Goal: Task Accomplishment & Management: Manage account settings

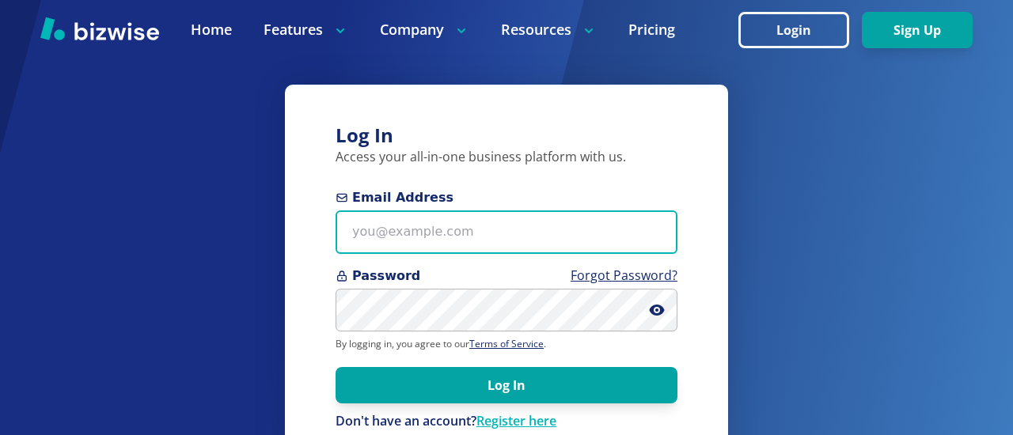
click at [348, 229] on input "Email Address" at bounding box center [507, 233] width 342 height 44
type input "[EMAIL_ADDRESS][PERSON_NAME][DOMAIN_NAME]"
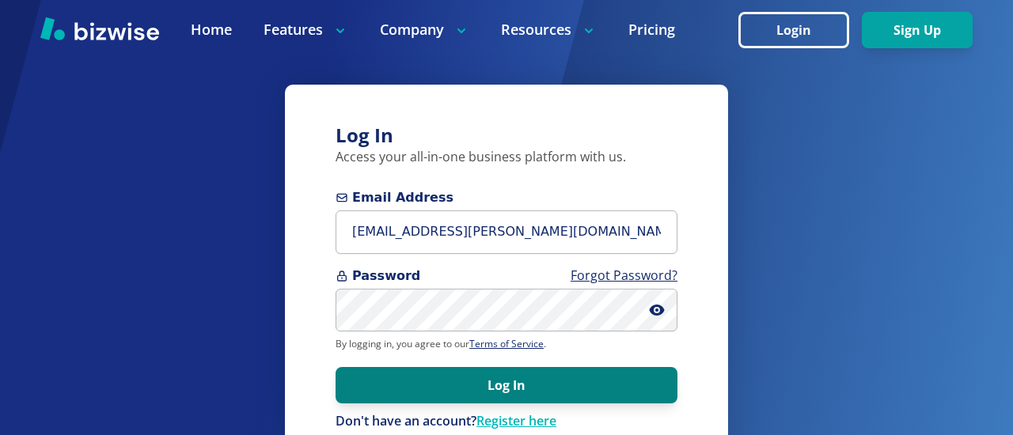
click at [451, 390] on button "Log In" at bounding box center [507, 385] width 342 height 36
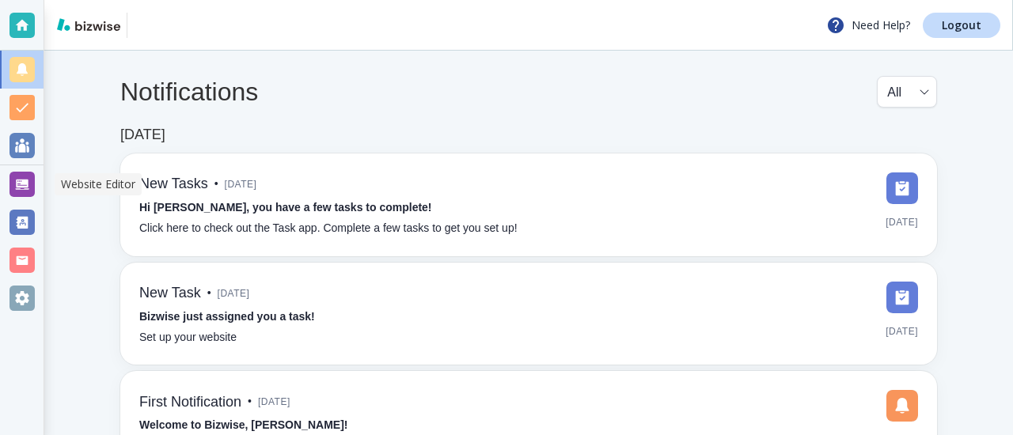
click at [23, 185] on div at bounding box center [22, 184] width 25 height 25
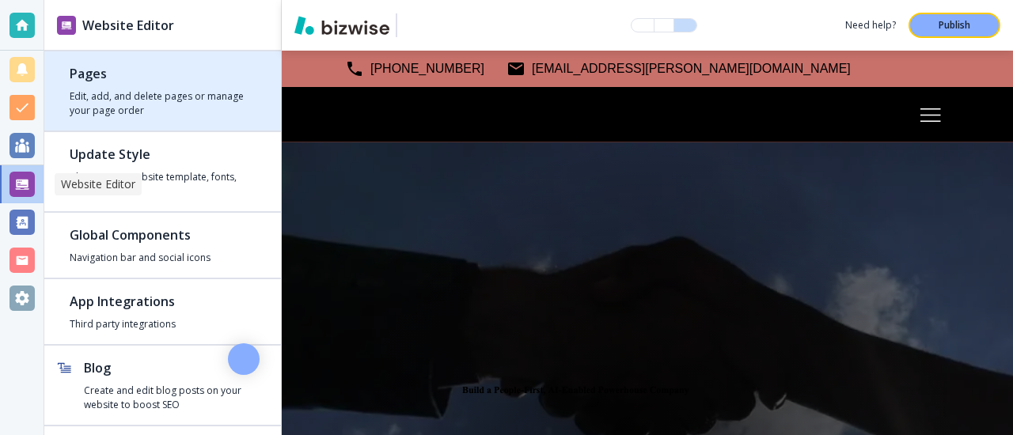
click at [96, 95] on h4 "Edit, add, and delete pages or manage your page order" at bounding box center [163, 103] width 186 height 29
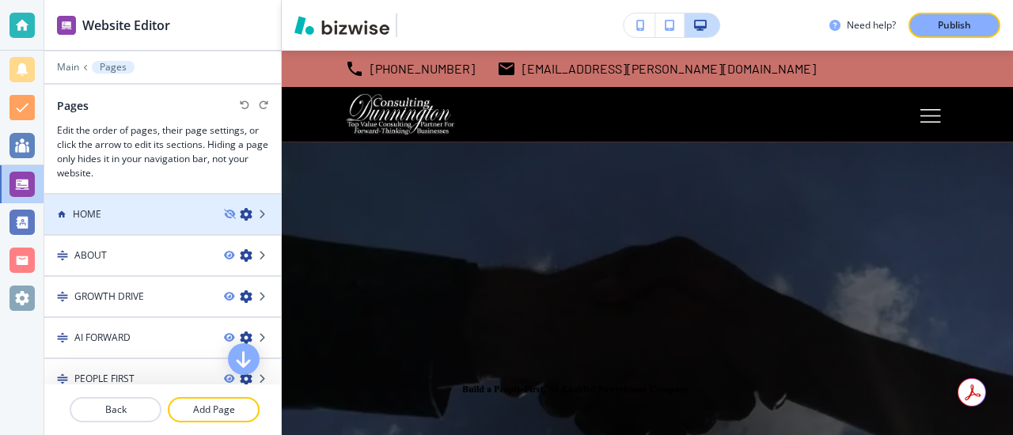
click at [87, 215] on h4 "HOME" at bounding box center [87, 214] width 29 height 14
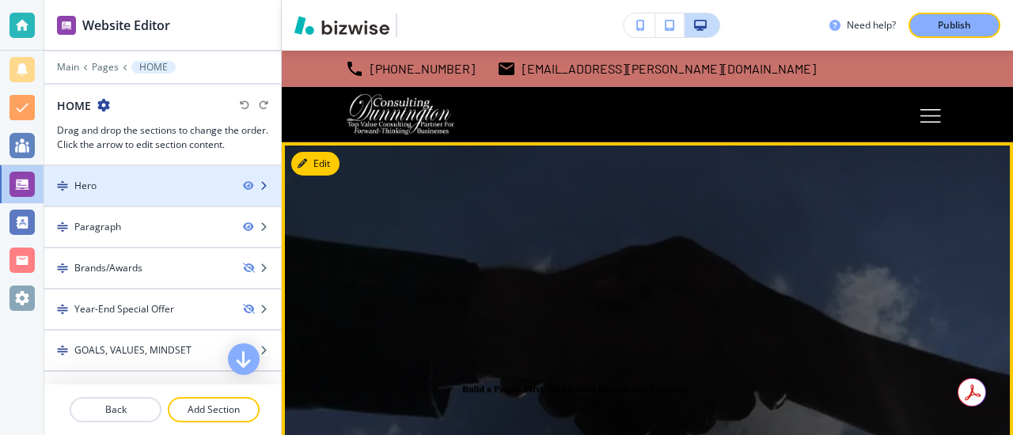
click at [73, 189] on div "Hero" at bounding box center [137, 186] width 186 height 14
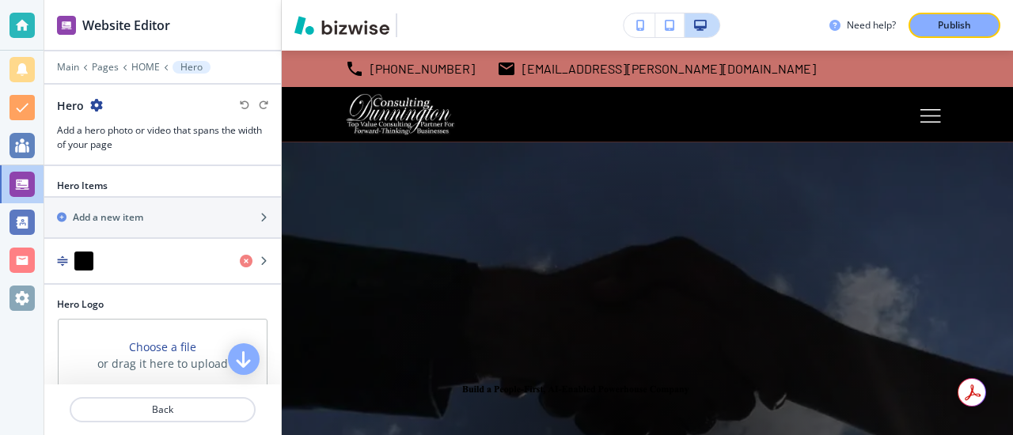
scroll to position [92, 0]
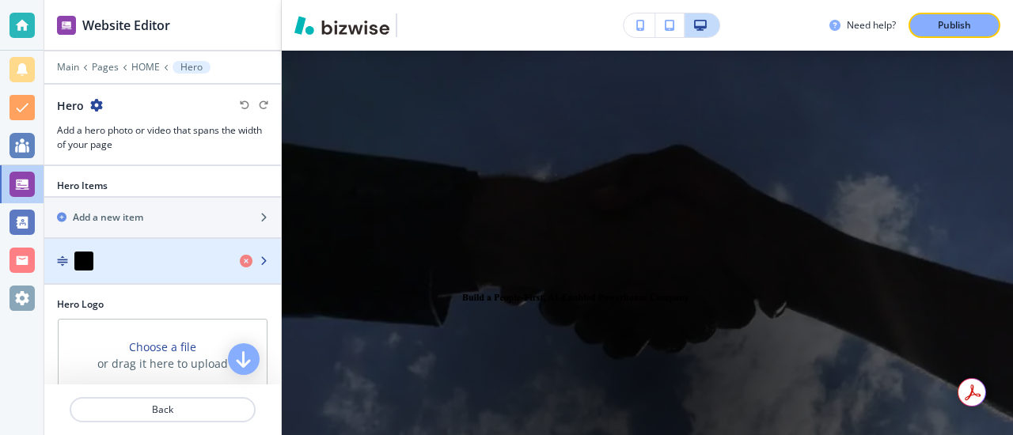
click at [82, 261] on video "button" at bounding box center [83, 261] width 19 height 19
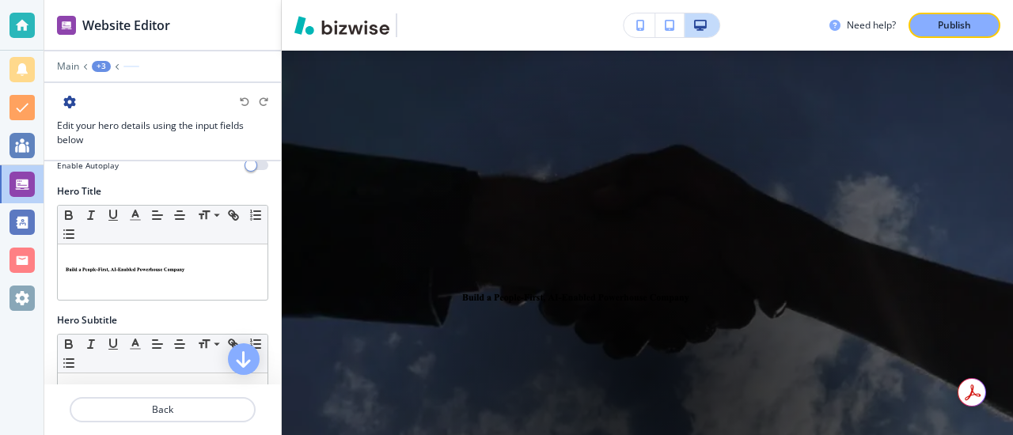
scroll to position [136, 0]
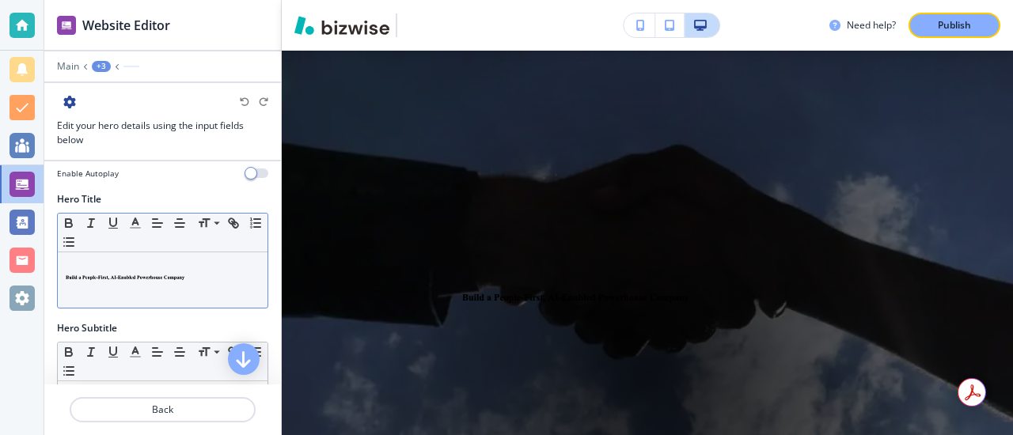
click at [102, 280] on img at bounding box center [163, 286] width 194 height 22
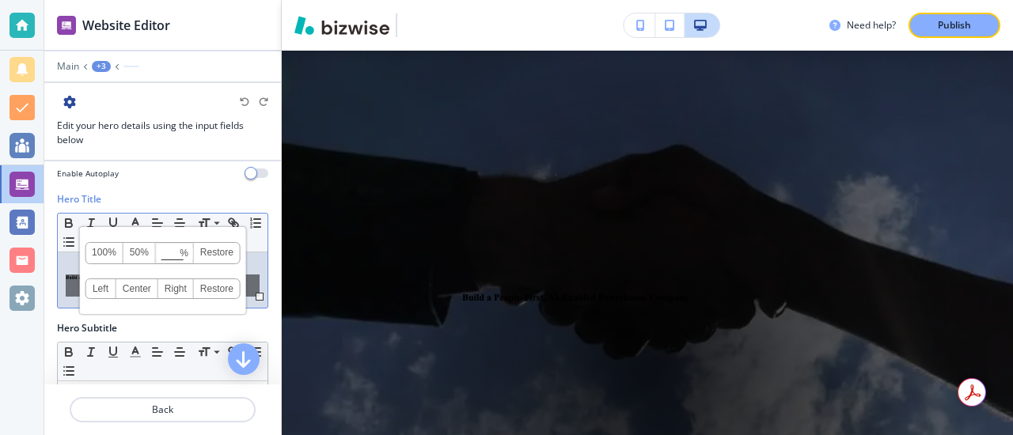
click at [133, 183] on div "Media My Photos Find Photos Enable Autoplay" at bounding box center [162, 115] width 237 height 154
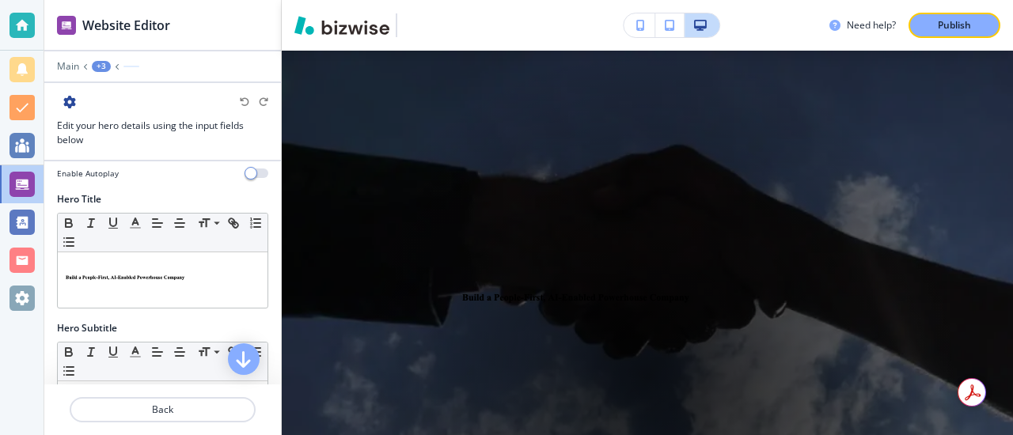
click at [133, 183] on div "Media My Photos Find Photos Enable Autoplay" at bounding box center [162, 115] width 237 height 154
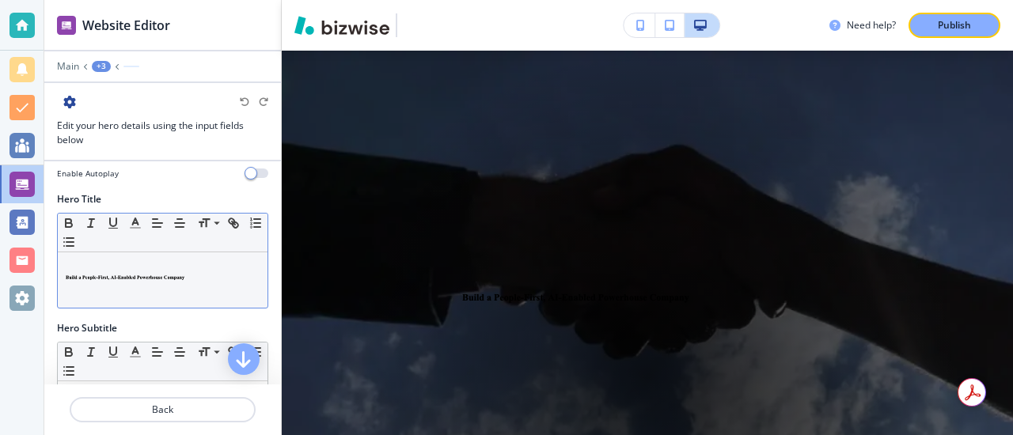
click at [189, 283] on img at bounding box center [163, 286] width 194 height 22
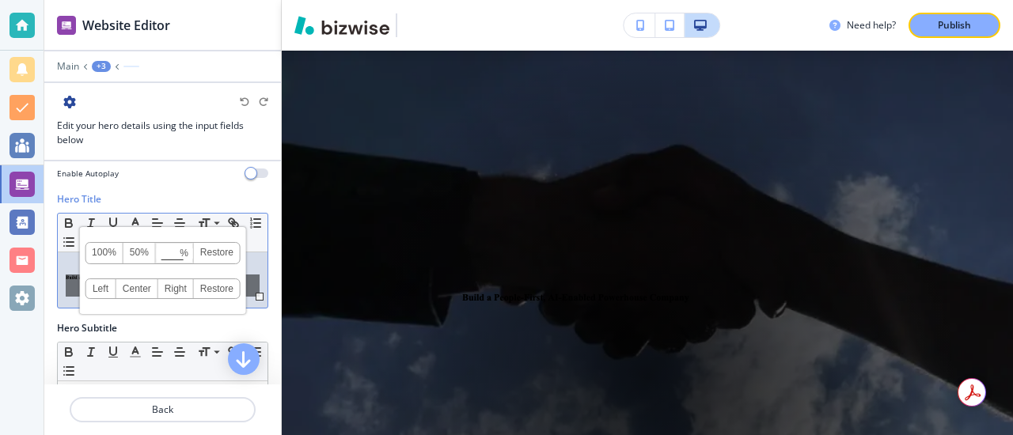
click at [168, 184] on div "Media My Photos Find Photos Enable Autoplay" at bounding box center [162, 115] width 237 height 154
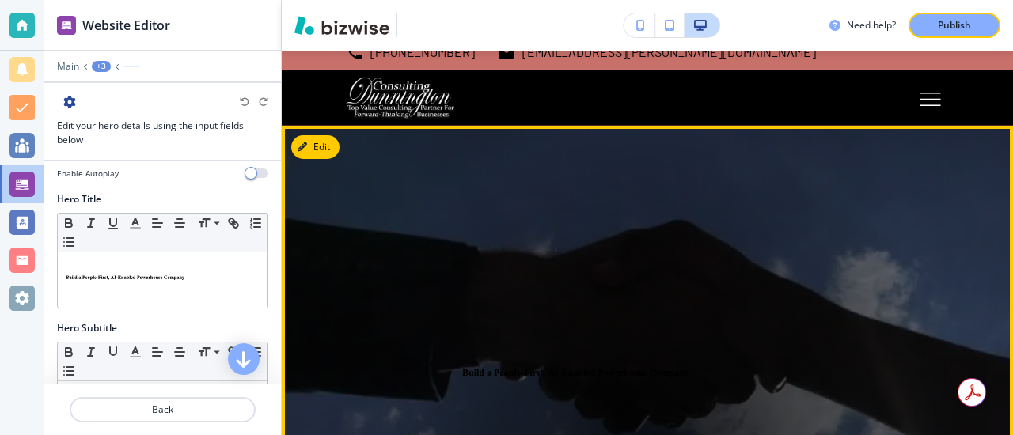
scroll to position [0, 0]
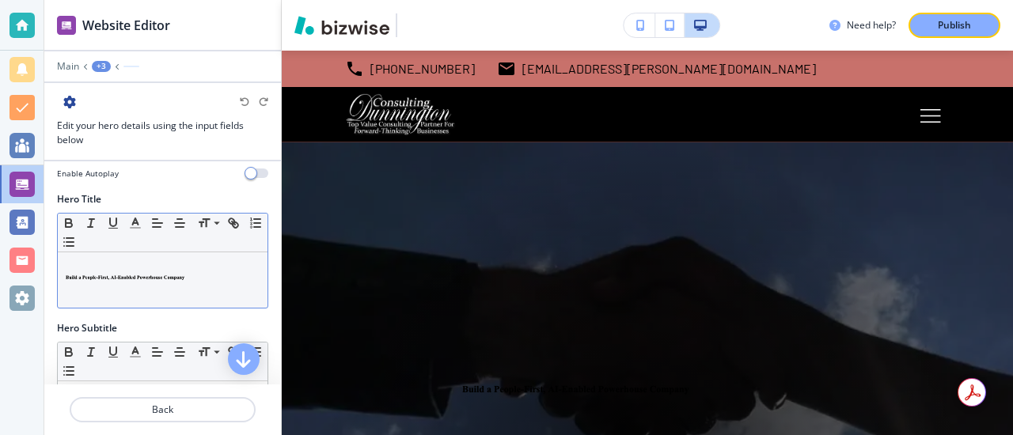
click at [186, 282] on img at bounding box center [163, 286] width 194 height 22
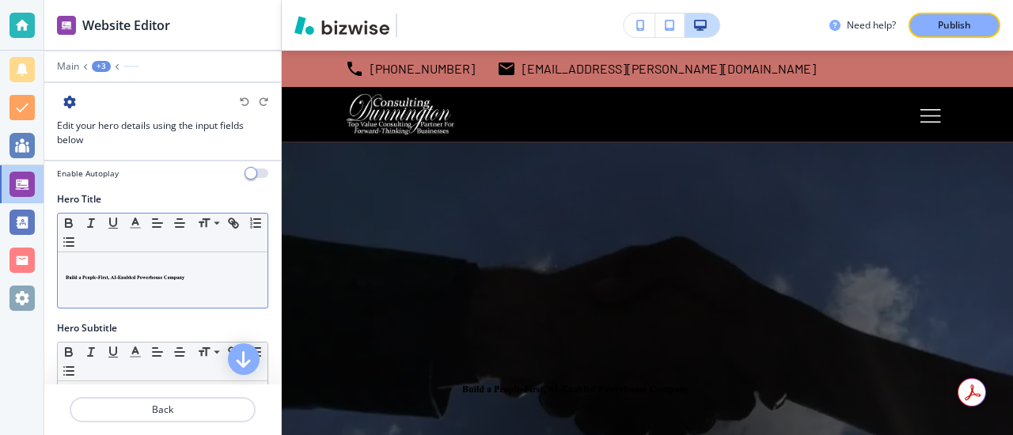
click at [202, 272] on p at bounding box center [163, 267] width 194 height 14
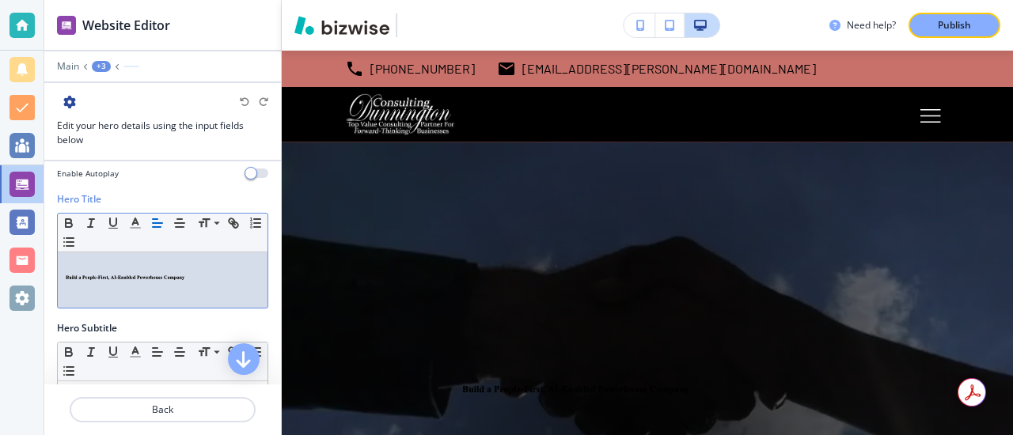
click at [184, 279] on img at bounding box center [163, 286] width 194 height 22
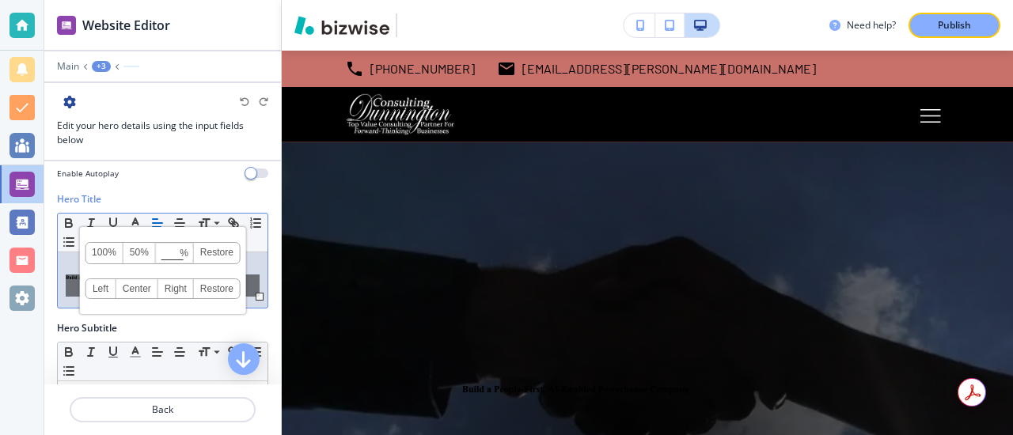
click at [184, 171] on div "Enable Autoplay" at bounding box center [162, 174] width 211 height 12
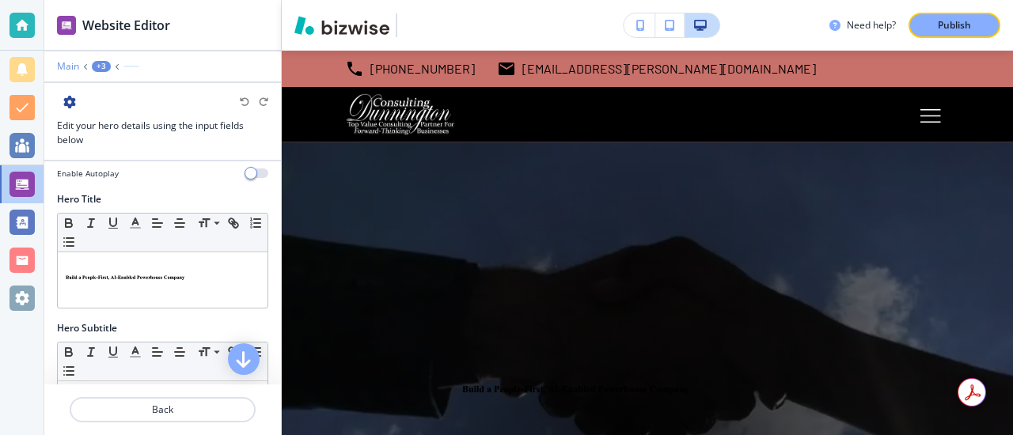
click at [70, 68] on p "Main" at bounding box center [68, 66] width 22 height 11
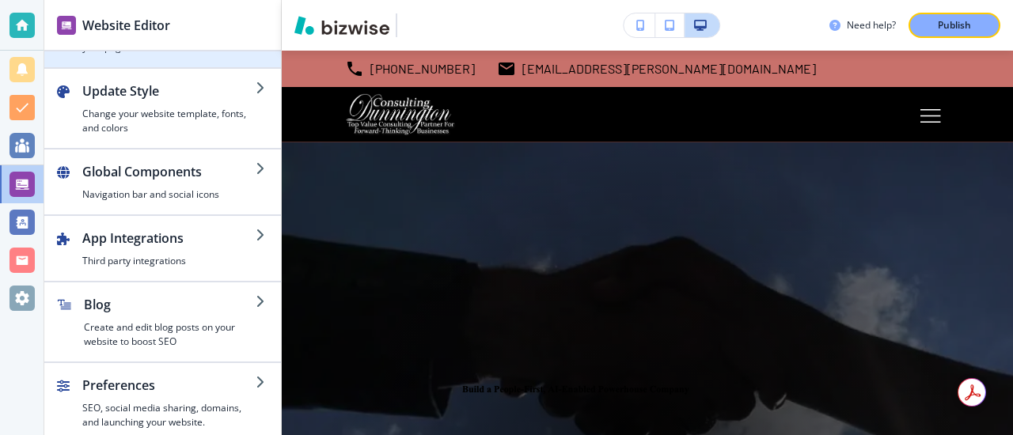
scroll to position [70, 0]
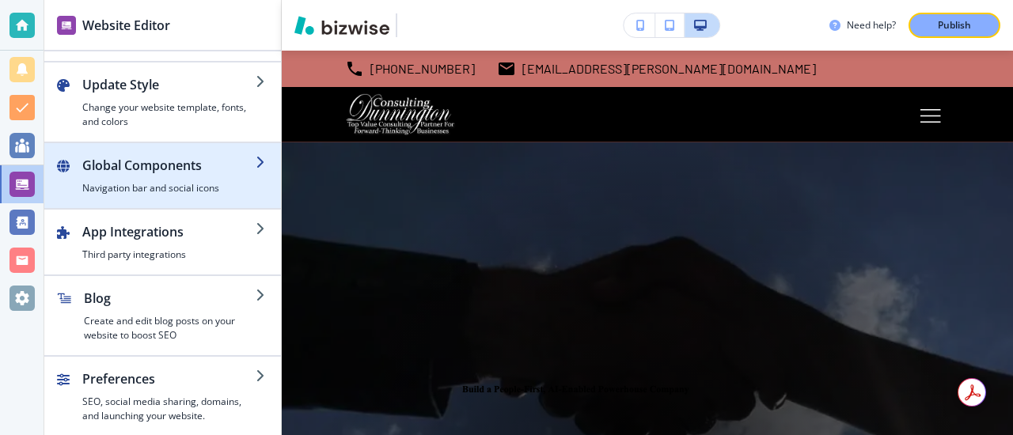
click at [137, 169] on h2 "Global Components" at bounding box center [168, 165] width 173 height 19
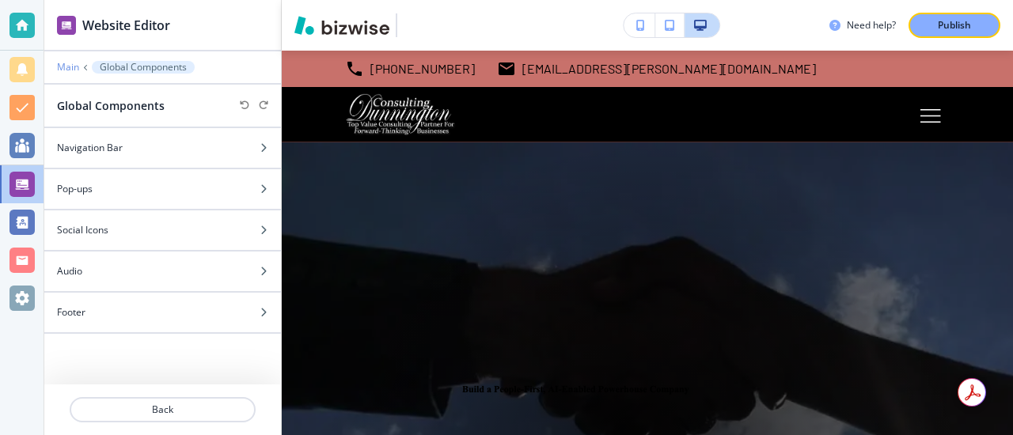
click at [70, 66] on p "Main" at bounding box center [68, 67] width 22 height 11
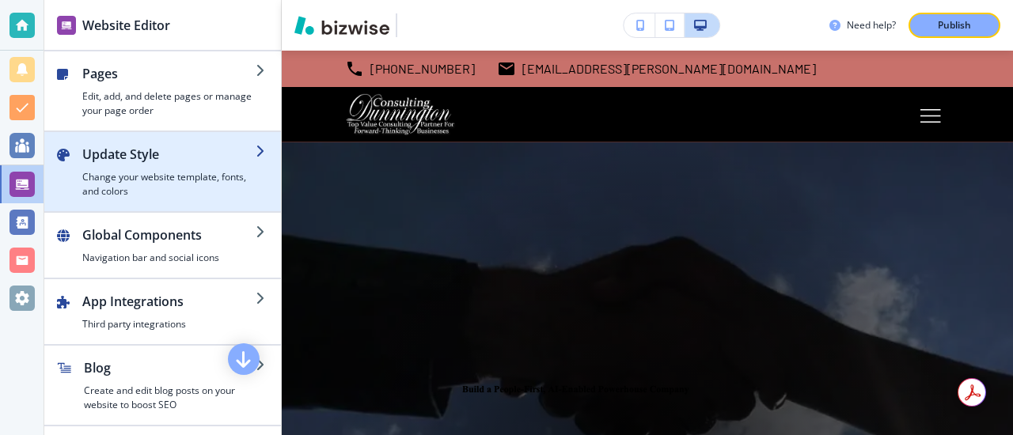
scroll to position [72, 0]
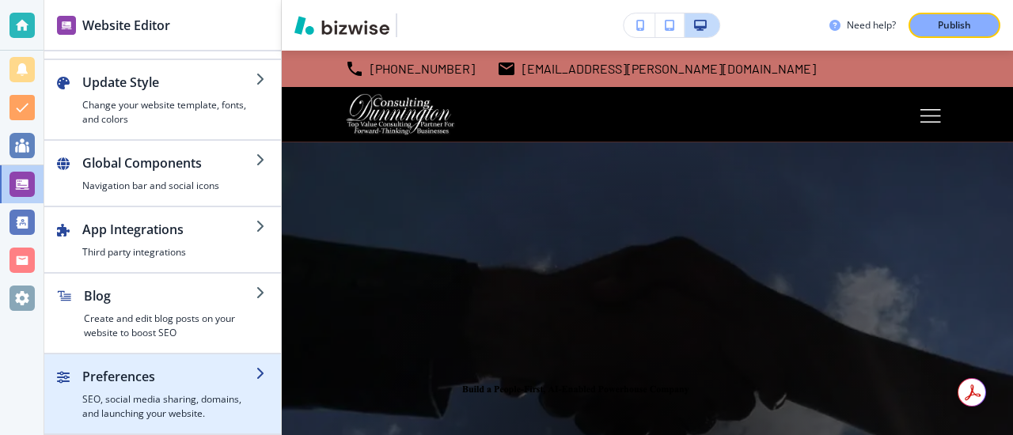
click at [158, 377] on h2 "Preferences" at bounding box center [168, 376] width 173 height 19
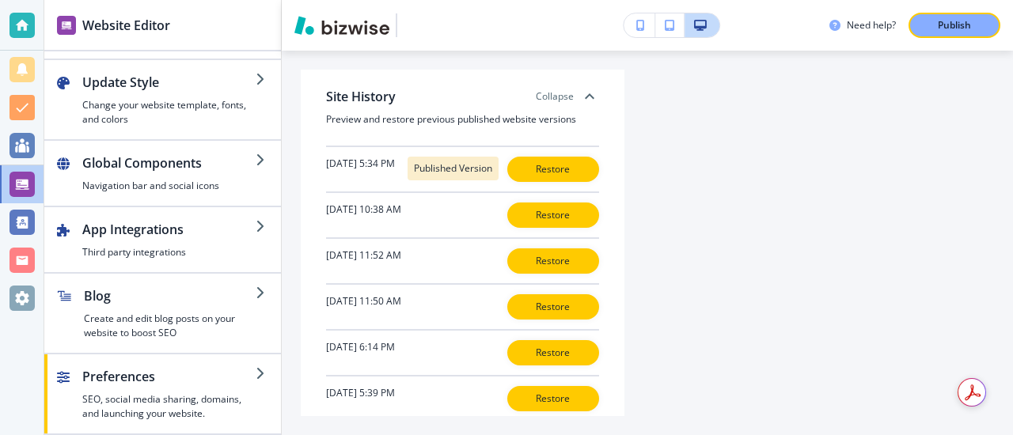
scroll to position [566, 0]
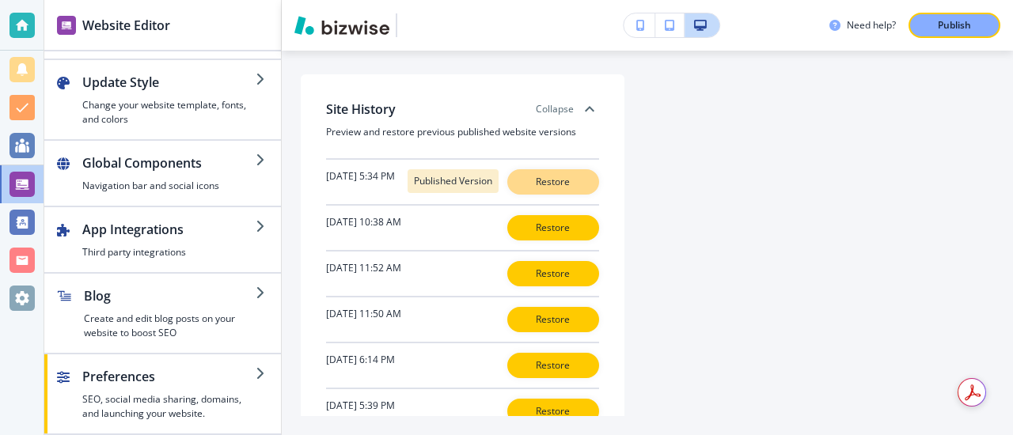
click at [558, 181] on p "Restore" at bounding box center [553, 182] width 51 height 14
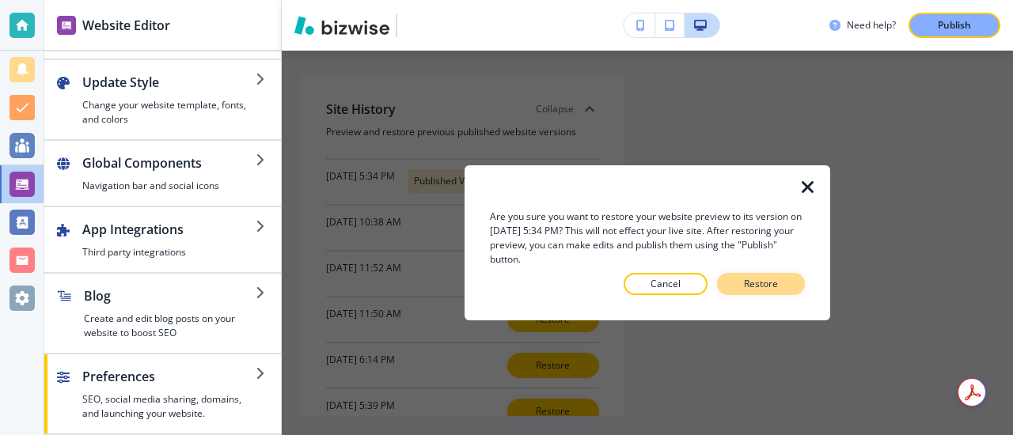
click at [761, 288] on p "Restore" at bounding box center [761, 284] width 34 height 14
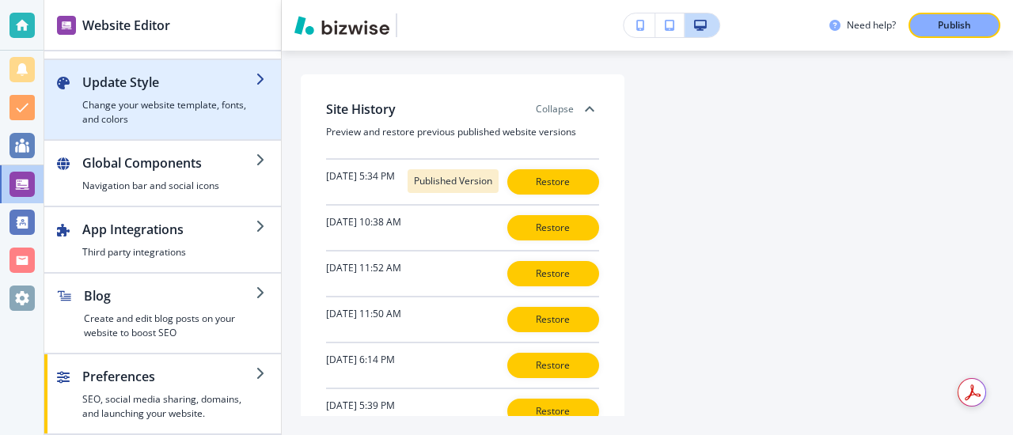
scroll to position [0, 0]
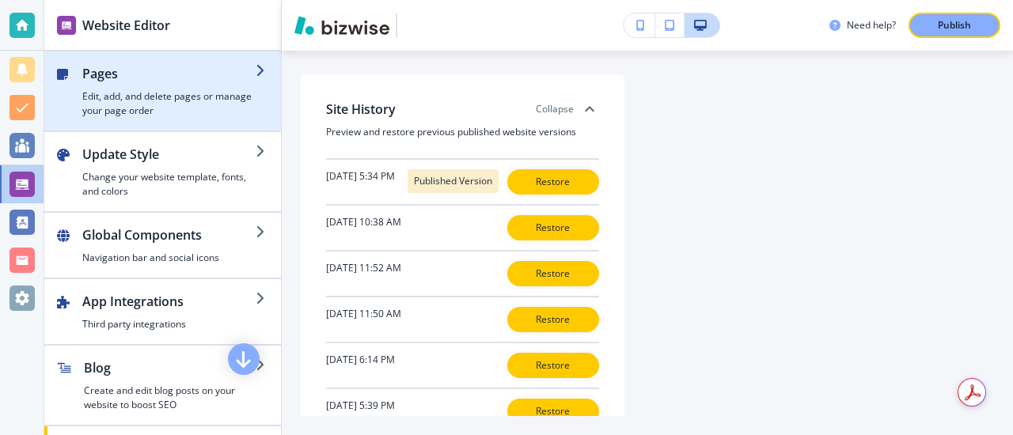
click at [100, 87] on div "button" at bounding box center [168, 86] width 173 height 6
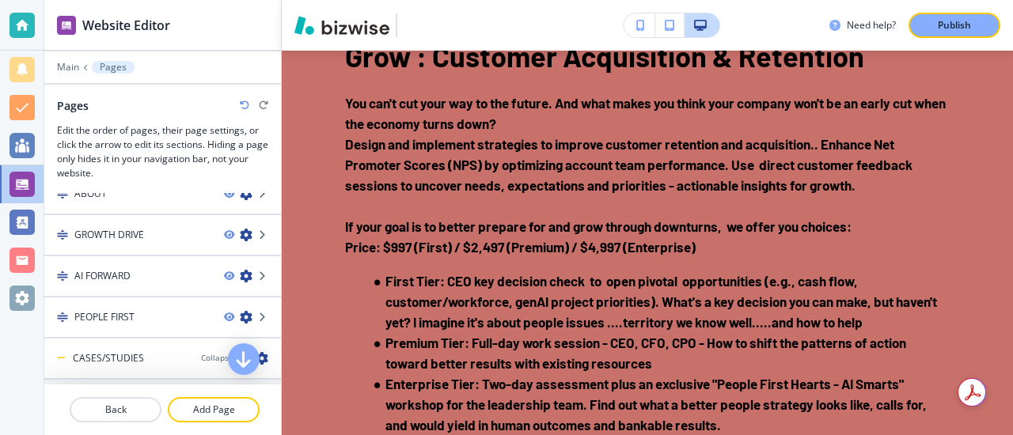
scroll to position [2257, 0]
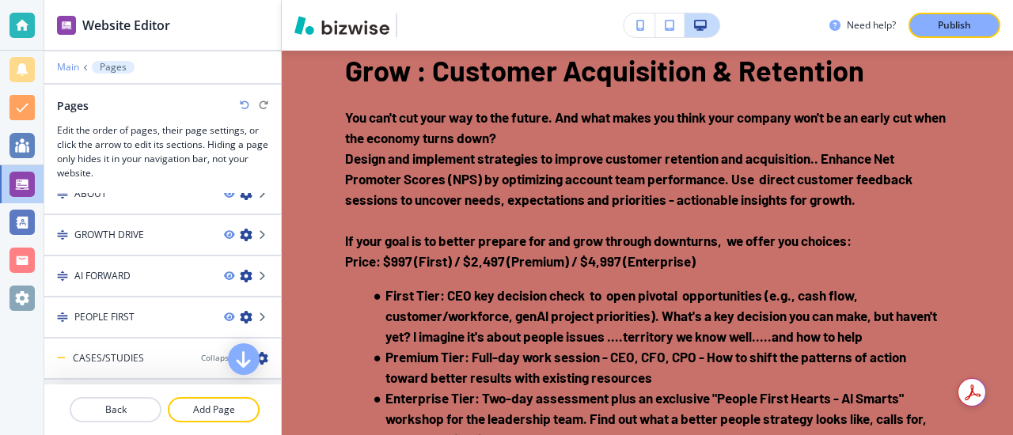
click at [69, 67] on p "Main" at bounding box center [68, 67] width 22 height 11
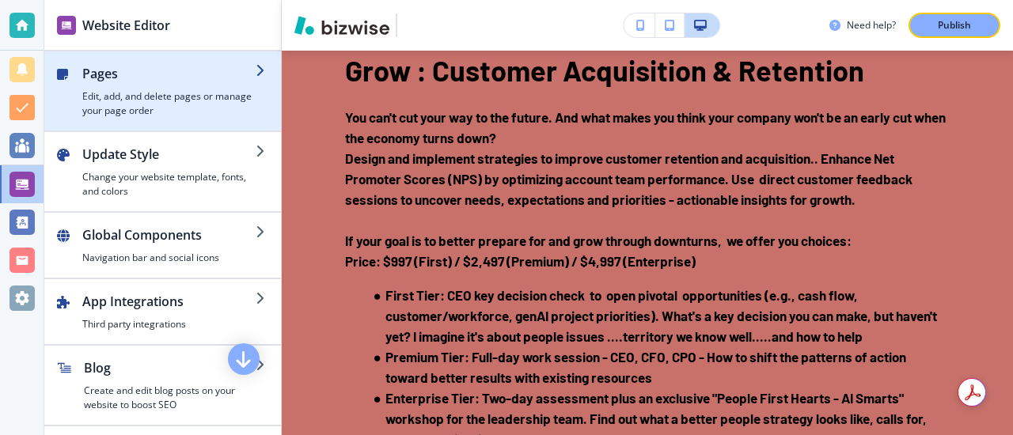
click at [101, 73] on h2 "Pages" at bounding box center [168, 73] width 173 height 19
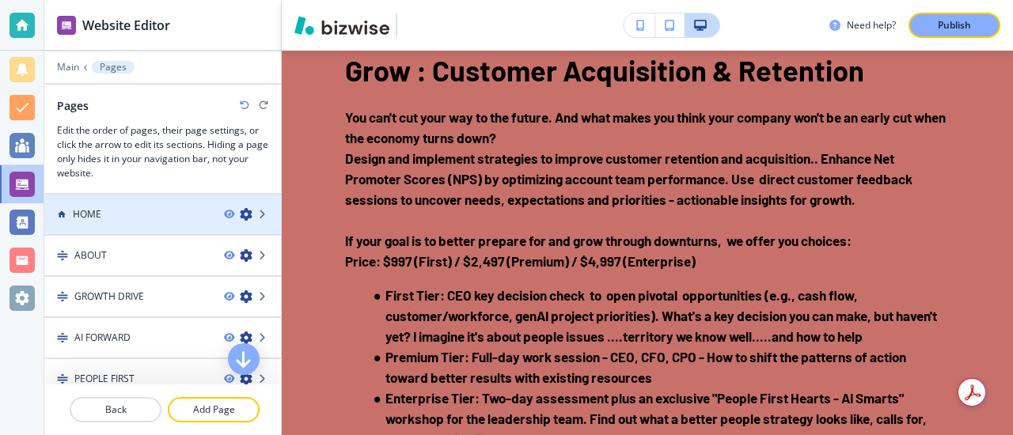
click at [87, 206] on div at bounding box center [162, 201] width 237 height 13
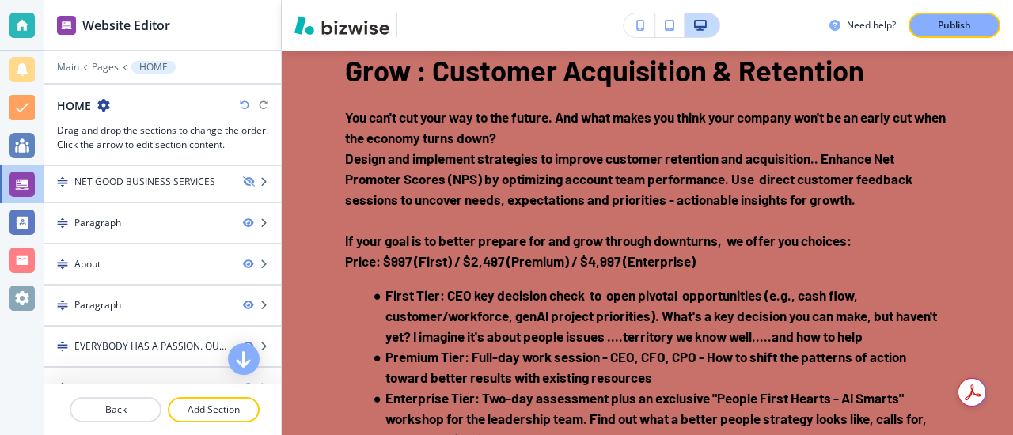
scroll to position [340, 0]
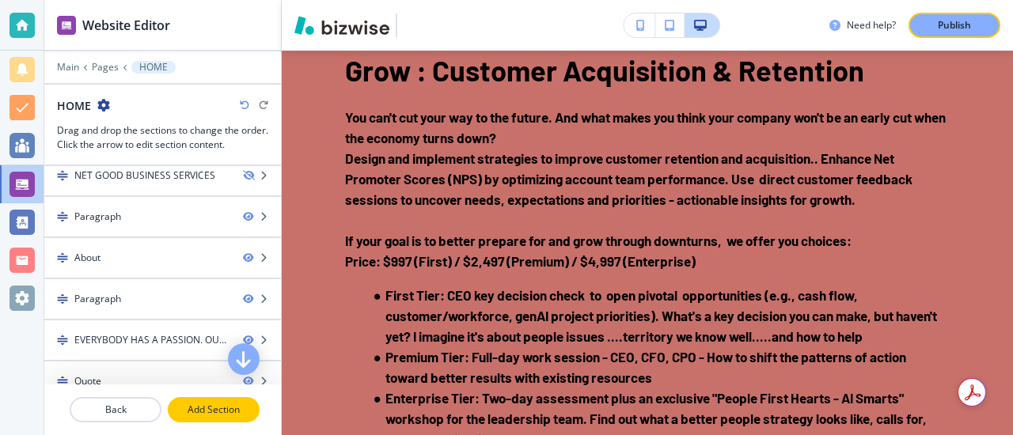
click at [203, 412] on p "Add Section" at bounding box center [213, 410] width 89 height 14
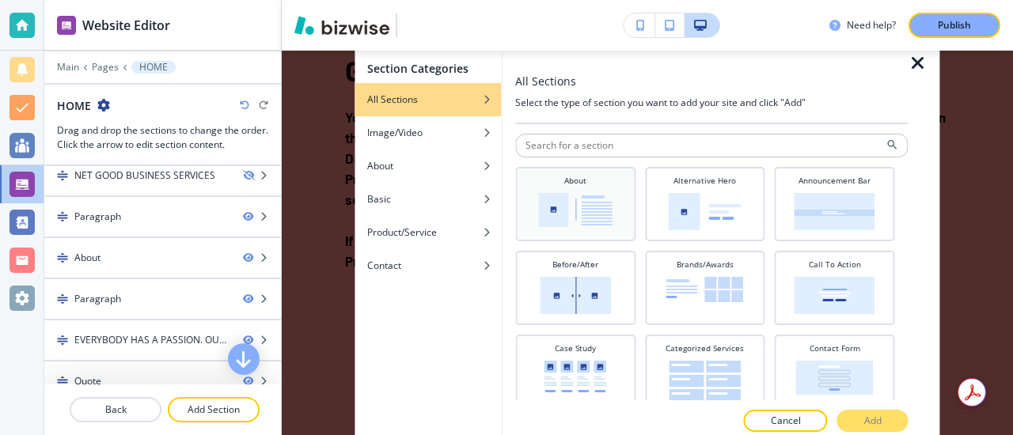
click at [562, 204] on img at bounding box center [575, 210] width 74 height 34
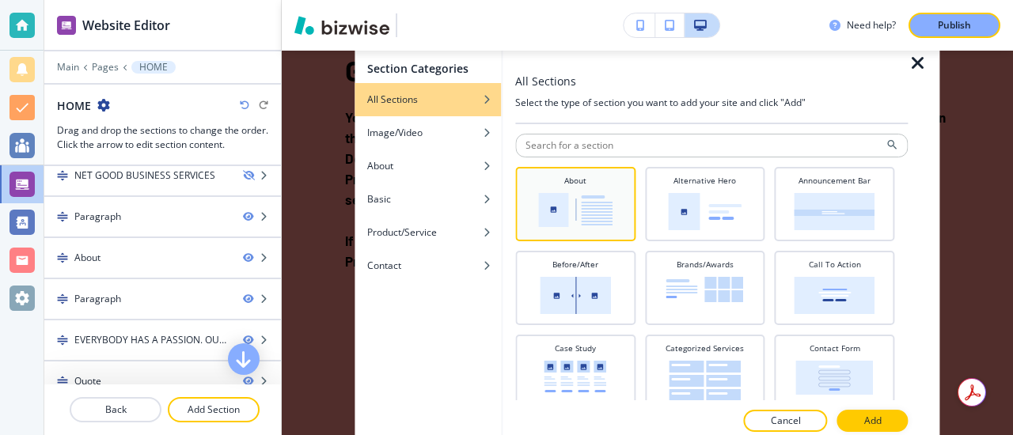
click at [562, 204] on img at bounding box center [575, 210] width 74 height 34
click at [875, 418] on p "Add" at bounding box center [873, 421] width 17 height 14
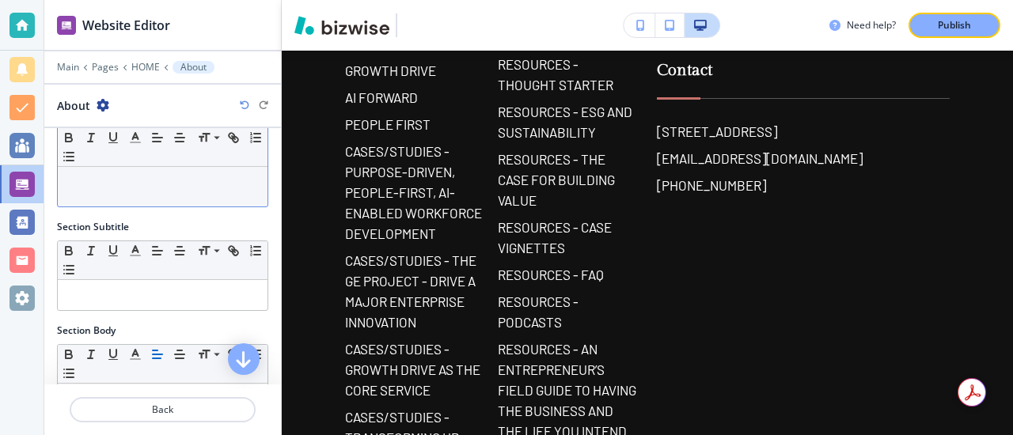
scroll to position [0, 0]
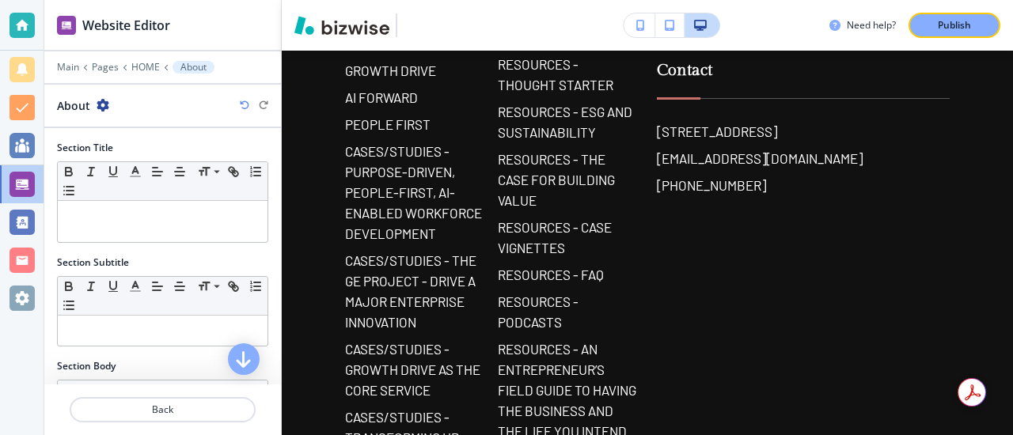
click at [182, 155] on div at bounding box center [162, 158] width 211 height 6
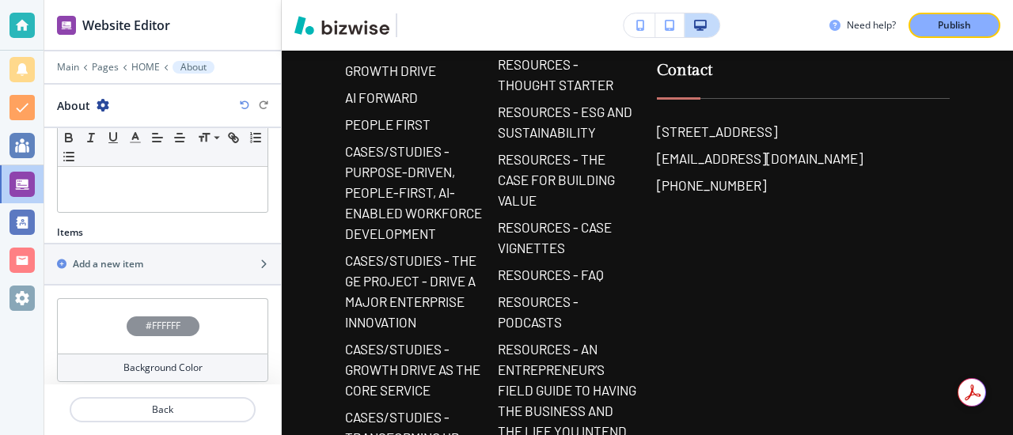
scroll to position [424, 0]
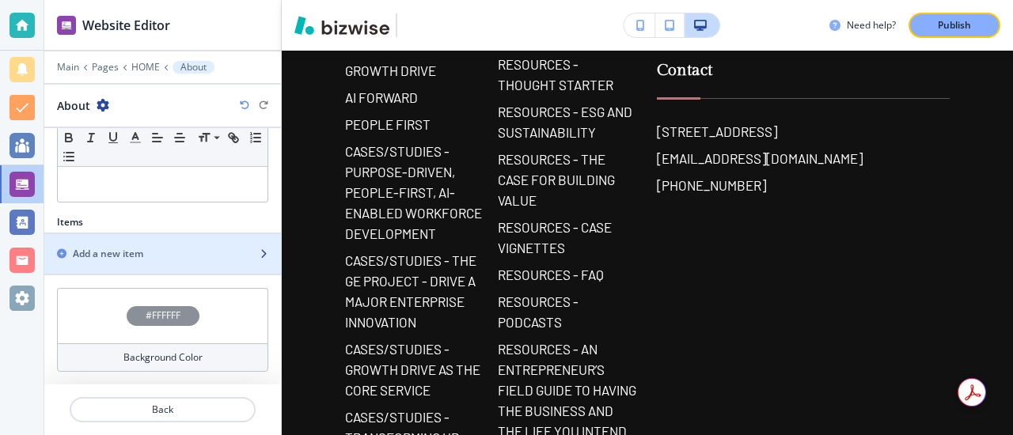
click at [122, 252] on h2 "Add a new item" at bounding box center [108, 254] width 70 height 14
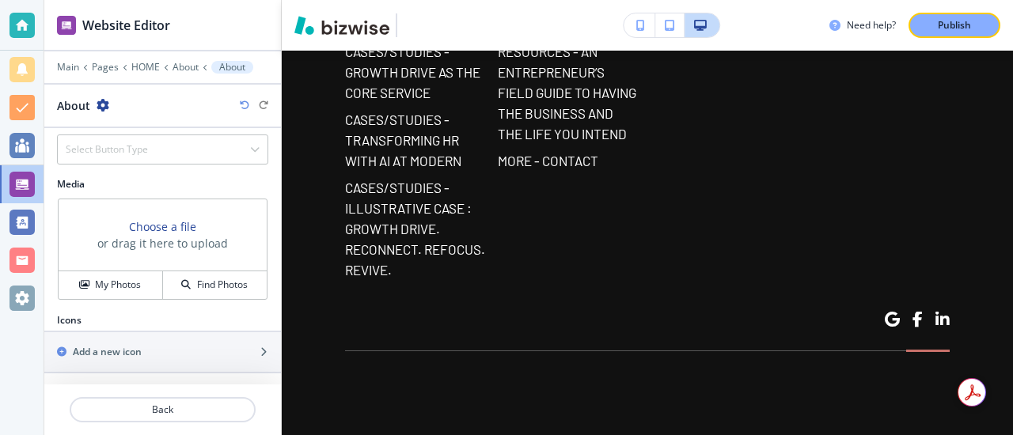
scroll to position [590, 0]
click at [120, 285] on h4 "My Photos" at bounding box center [118, 283] width 46 height 14
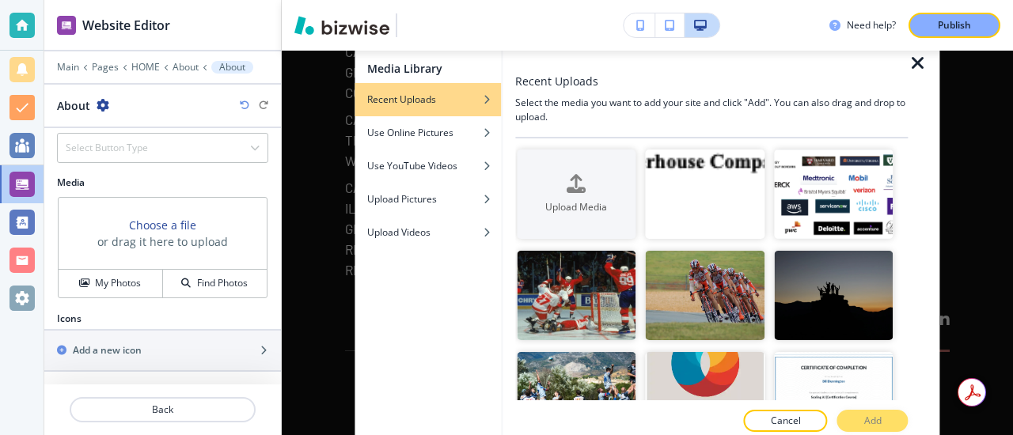
click at [477, 252] on div "Media Library Recent Uploads Use Online Pictures Use YouTube Videos Upload Pict…" at bounding box center [428, 243] width 146 height 404
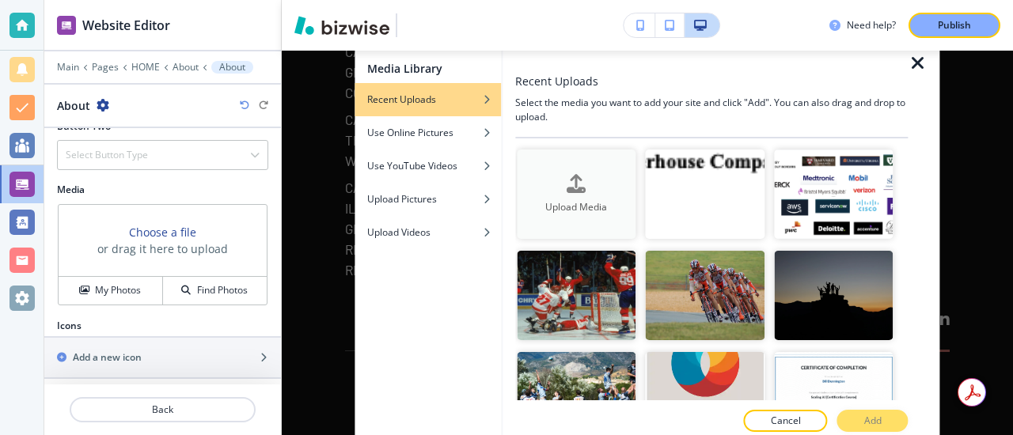
click at [580, 189] on icon "button" at bounding box center [576, 183] width 19 height 19
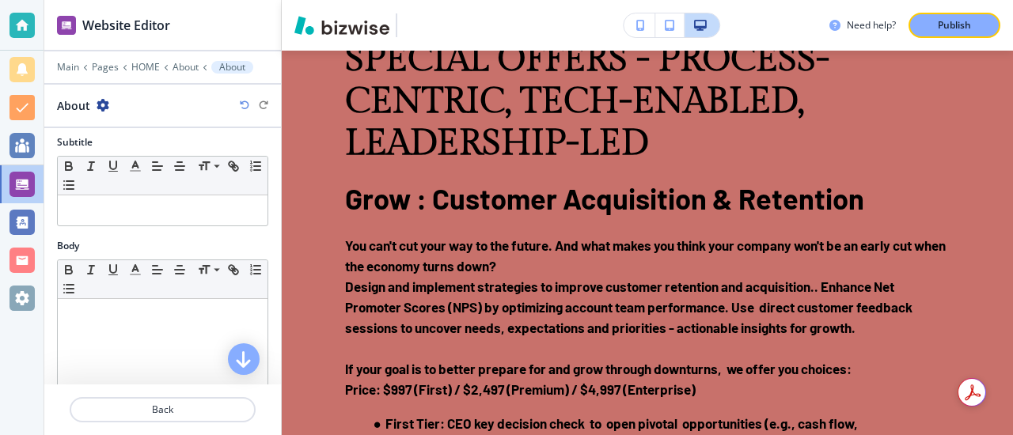
scroll to position [2132, 0]
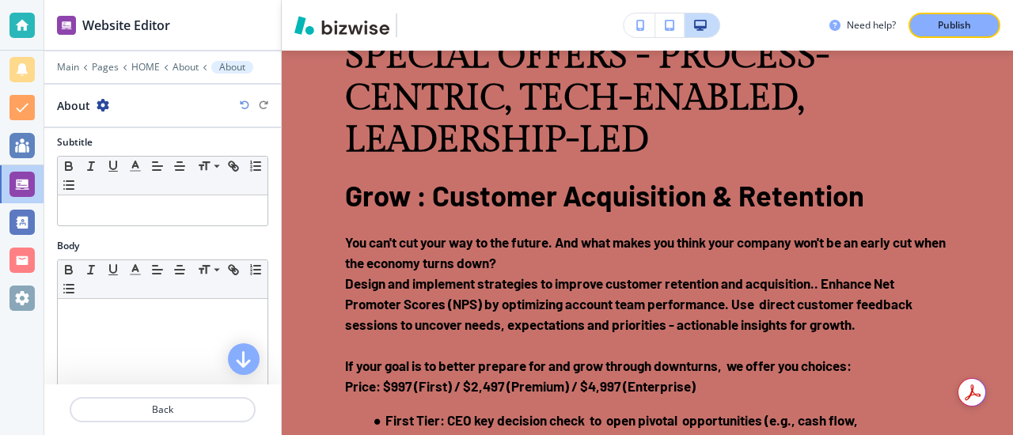
click at [67, 73] on div "Main Pages HOME About About" at bounding box center [162, 67] width 211 height 13
click at [67, 59] on div at bounding box center [162, 56] width 237 height 10
click at [70, 67] on p "Main" at bounding box center [68, 67] width 22 height 11
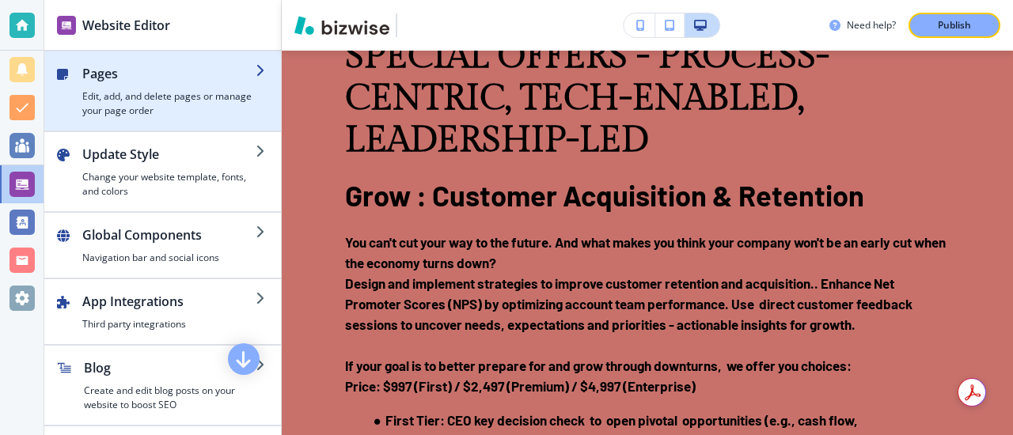
click at [111, 72] on h2 "Pages" at bounding box center [168, 73] width 173 height 19
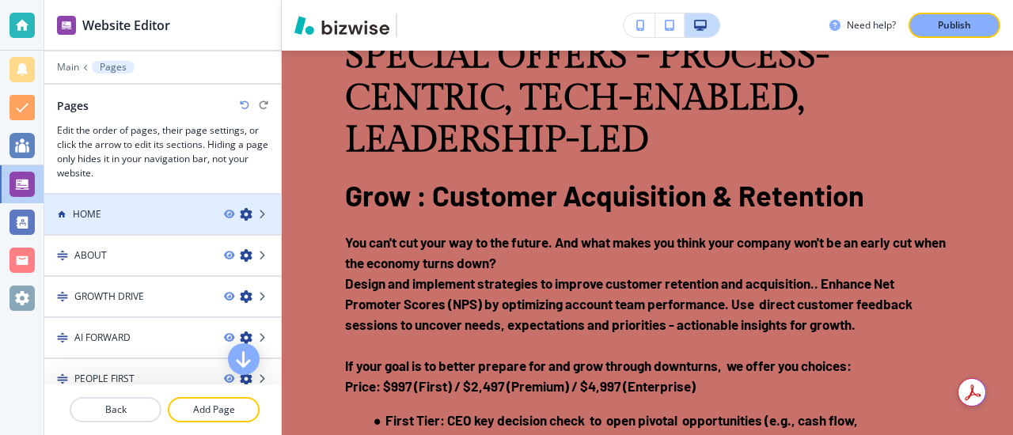
click at [89, 217] on h4 "HOME" at bounding box center [87, 214] width 29 height 14
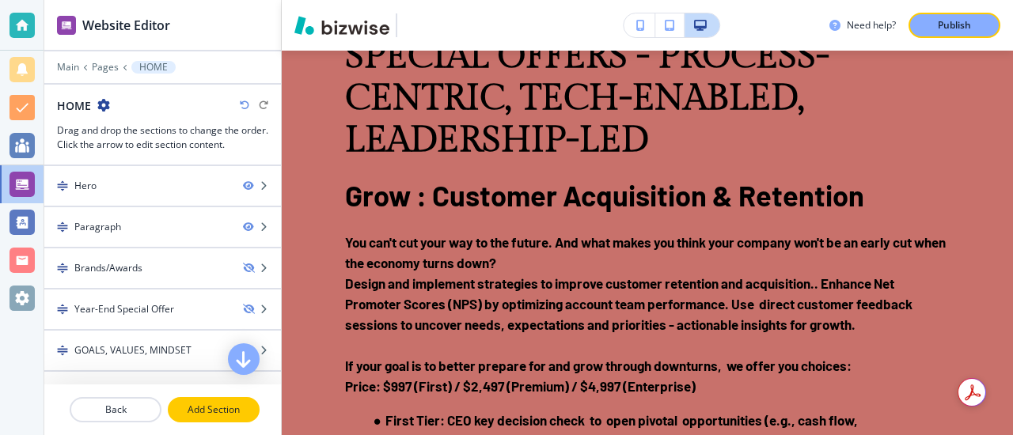
click at [196, 409] on p "Add Section" at bounding box center [213, 410] width 89 height 14
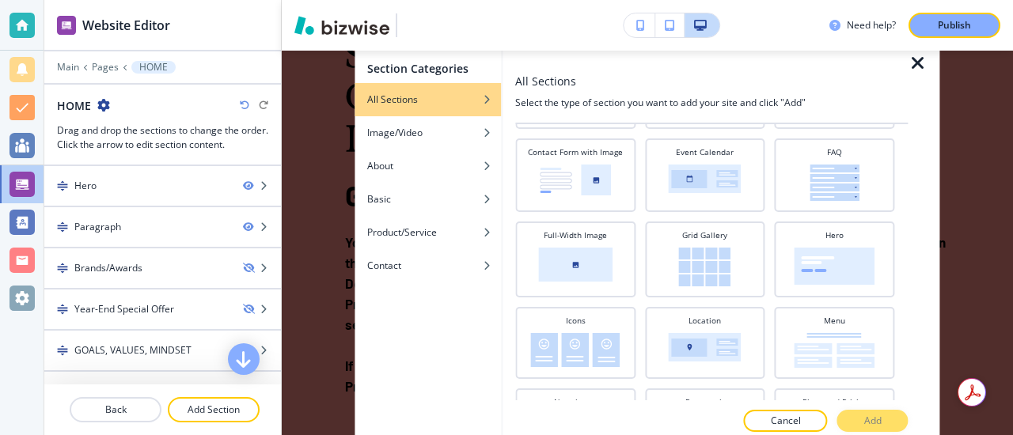
scroll to position [287, 0]
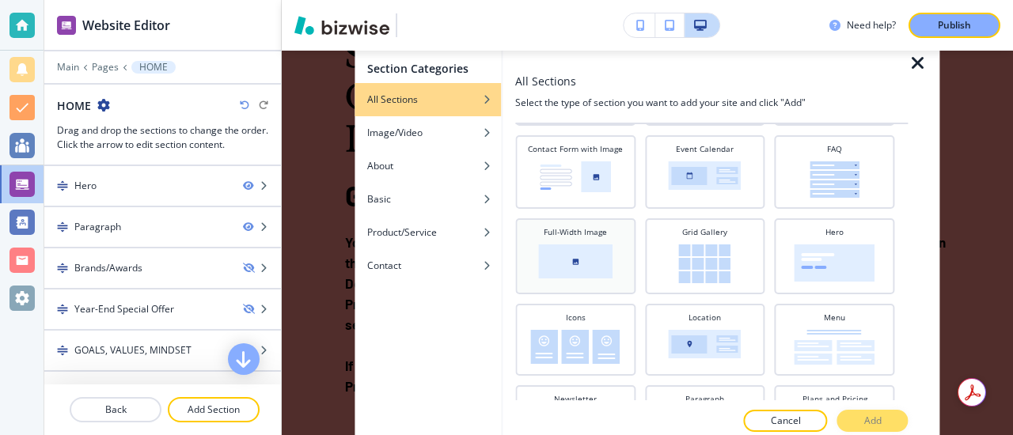
click at [573, 260] on img at bounding box center [575, 262] width 74 height 34
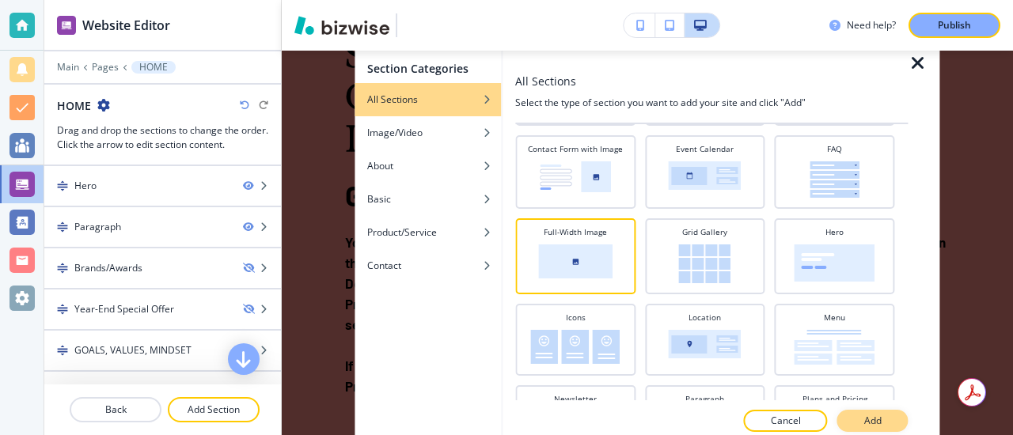
click at [859, 418] on button "Add" at bounding box center [873, 421] width 71 height 22
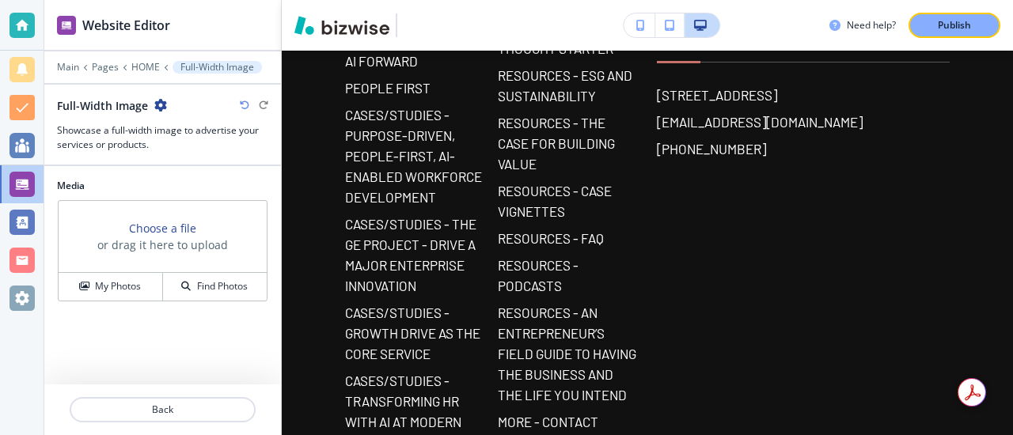
scroll to position [13741, 0]
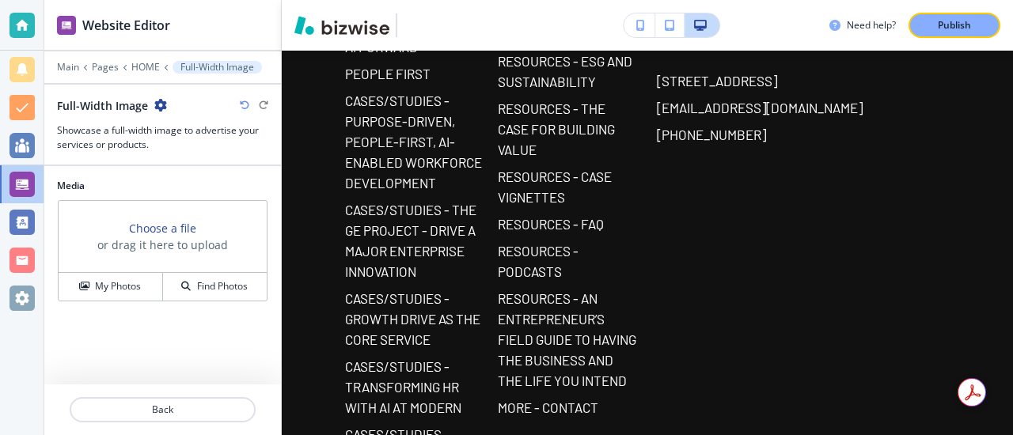
click at [184, 226] on h3 "Choose a file" at bounding box center [162, 228] width 67 height 17
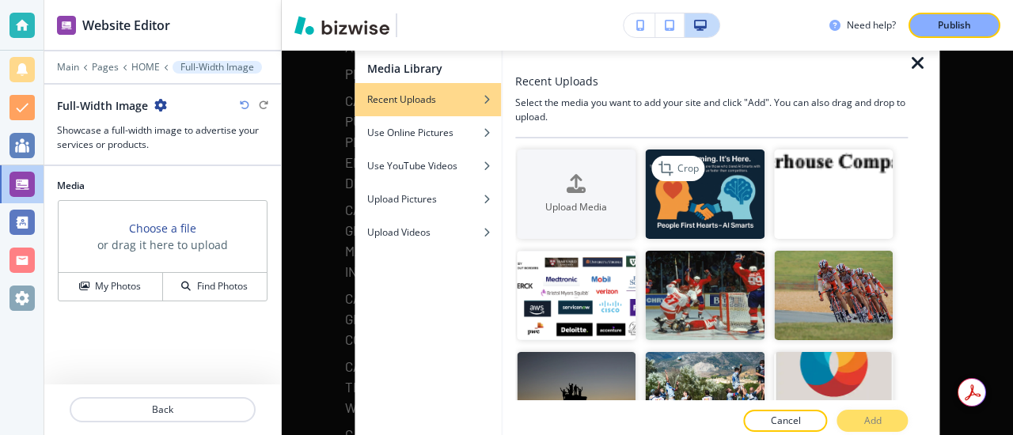
click at [669, 200] on img "button" at bounding box center [705, 194] width 119 height 89
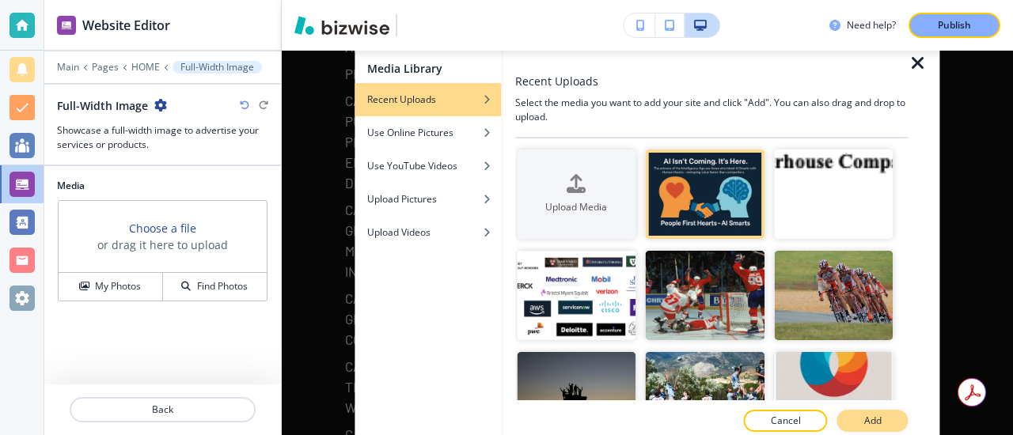
click at [869, 420] on p "Add" at bounding box center [873, 421] width 17 height 14
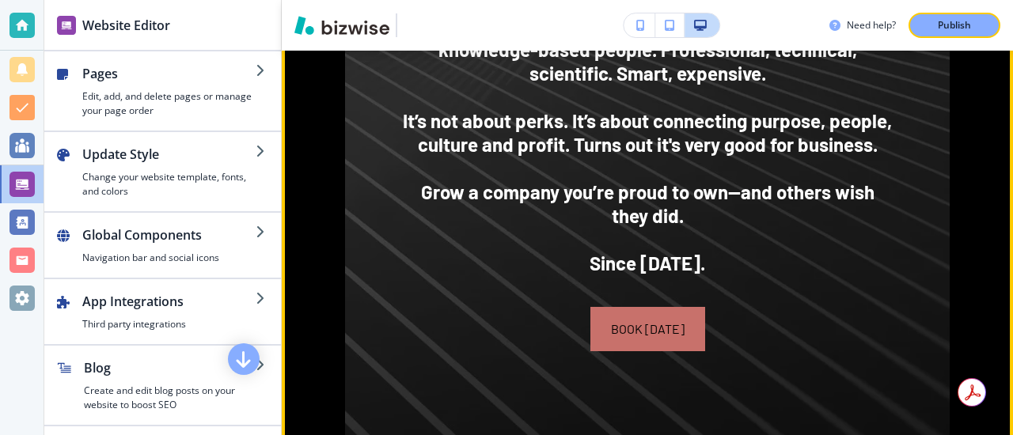
scroll to position [1587, 0]
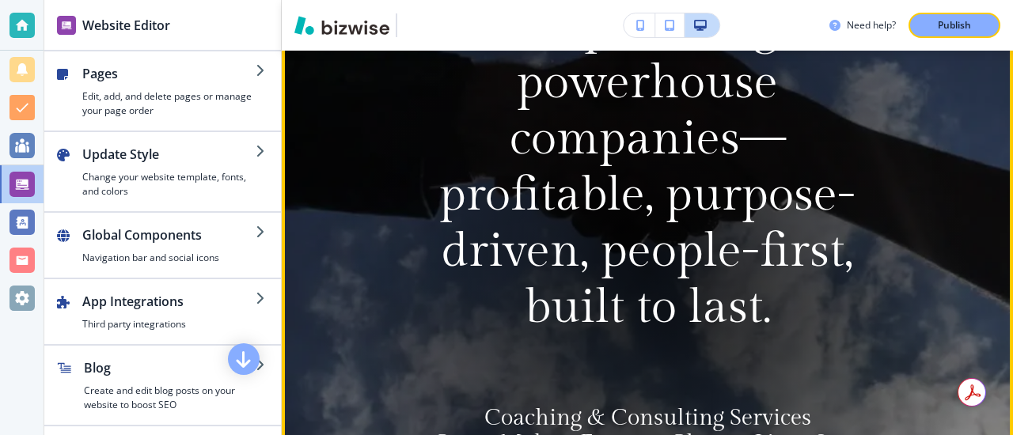
scroll to position [210, 0]
click at [365, 238] on div at bounding box center [647, 270] width 675 height 675
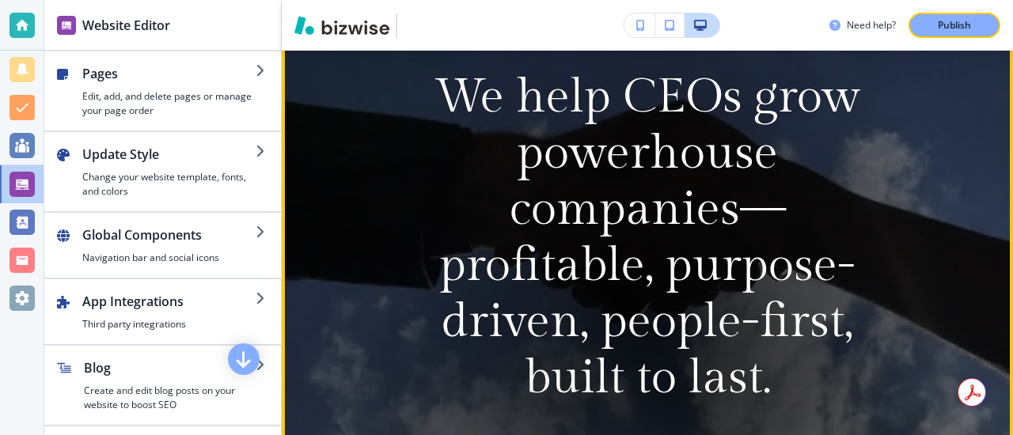
scroll to position [144, 0]
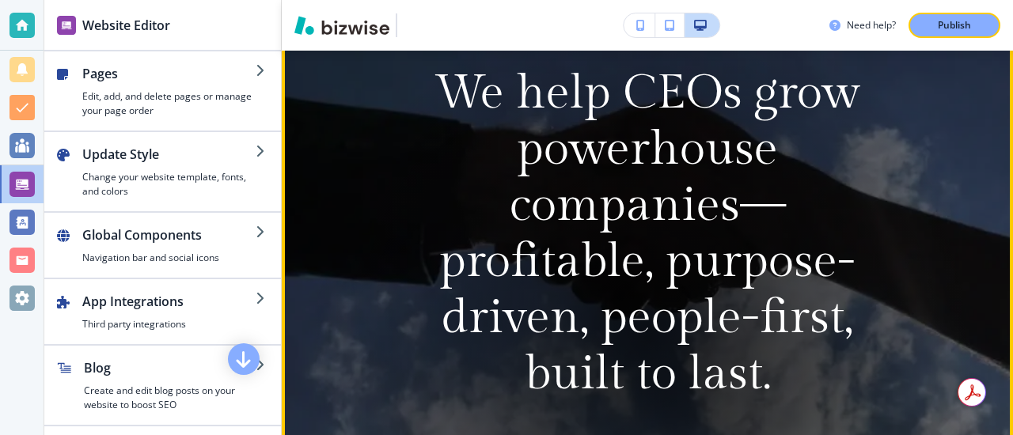
click at [336, 203] on video at bounding box center [648, 335] width 732 height 675
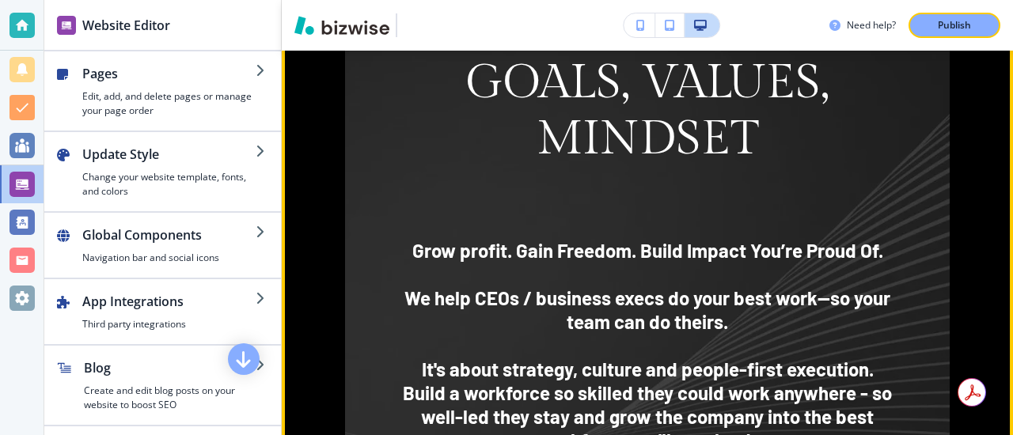
scroll to position [1135, 0]
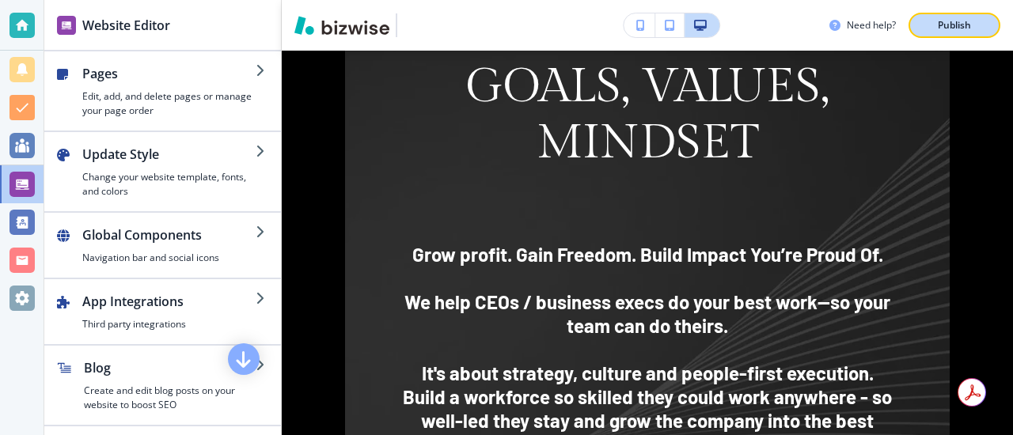
click at [960, 18] on p "Publish" at bounding box center [954, 25] width 33 height 14
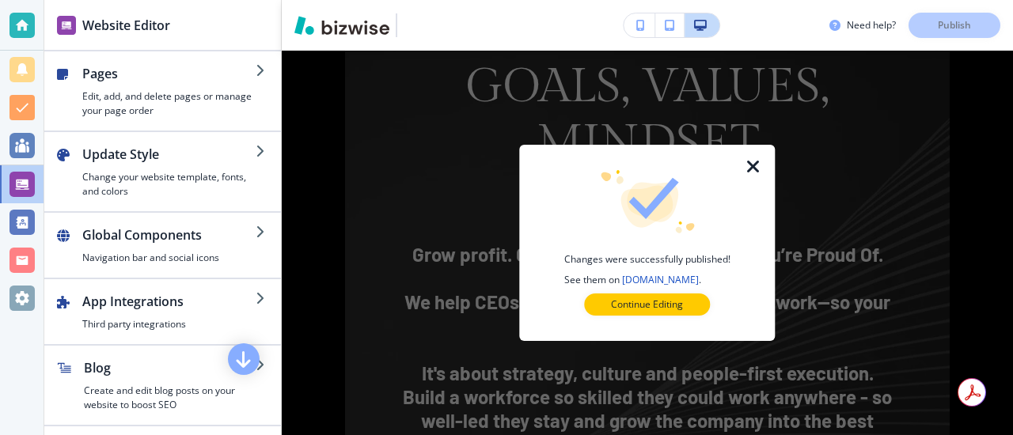
click at [748, 164] on icon "button" at bounding box center [753, 167] width 19 height 19
